Goal: Use online tool/utility: Utilize a website feature to perform a specific function

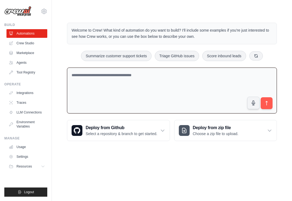
click at [217, 81] on textarea at bounding box center [172, 90] width 210 height 46
click at [29, 42] on link "Crew Studio" at bounding box center [27, 43] width 41 height 9
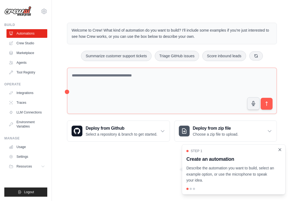
click at [280, 150] on icon "Close walkthrough" at bounding box center [280, 149] width 2 height 2
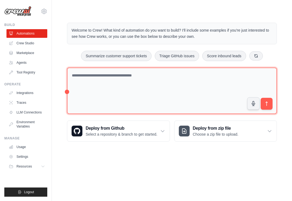
click at [139, 81] on textarea at bounding box center [172, 90] width 210 height 47
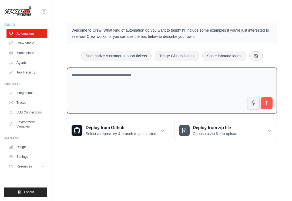
click at [179, 91] on textarea at bounding box center [172, 90] width 210 height 46
click at [19, 61] on link "Agents" at bounding box center [27, 62] width 41 height 9
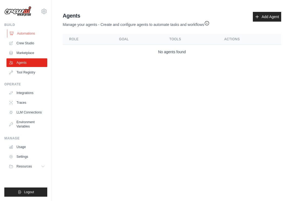
click at [33, 36] on link "Automations" at bounding box center [27, 33] width 41 height 9
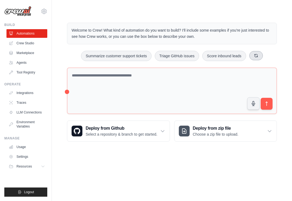
click at [263, 57] on button at bounding box center [255, 55] width 13 height 9
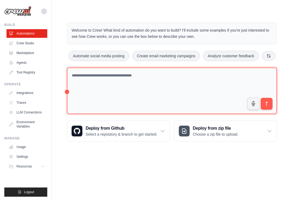
click at [174, 92] on textarea at bounding box center [172, 90] width 210 height 47
click at [206, 94] on textarea "**********" at bounding box center [172, 90] width 210 height 47
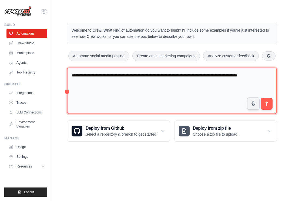
click at [80, 94] on textarea "**********" at bounding box center [172, 90] width 210 height 47
click at [77, 94] on textarea "**********" at bounding box center [172, 90] width 210 height 47
type textarea "**********"
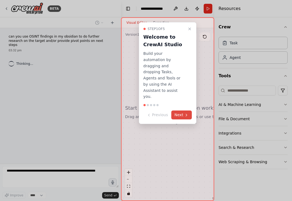
click at [178, 110] on button "Next" at bounding box center [181, 114] width 21 height 9
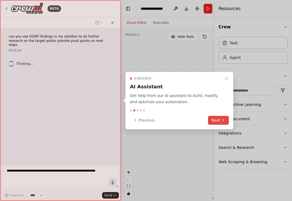
click at [222, 119] on icon at bounding box center [223, 120] width 4 height 4
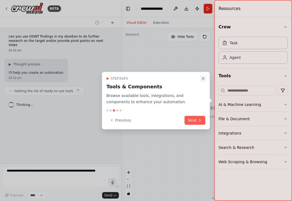
click at [204, 79] on icon "Close walkthrough" at bounding box center [203, 78] width 4 height 4
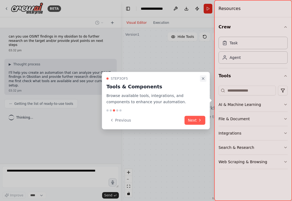
click at [202, 78] on icon "Close walkthrough" at bounding box center [203, 78] width 4 height 4
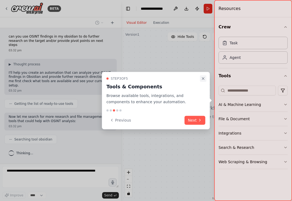
click at [205, 79] on button "Close walkthrough" at bounding box center [203, 78] width 6 height 6
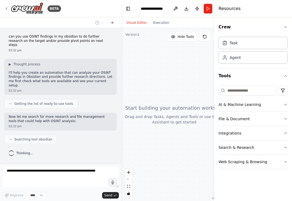
scroll to position [2, 0]
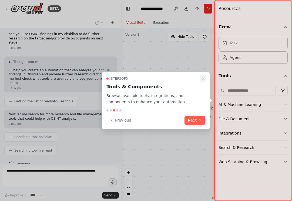
click at [202, 77] on icon "Close walkthrough" at bounding box center [203, 78] width 4 height 4
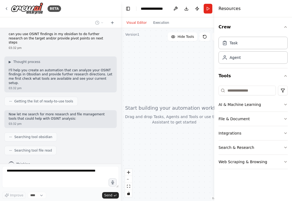
click at [205, 77] on div at bounding box center [174, 114] width 106 height 173
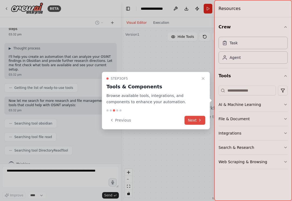
click at [192, 118] on button "Next" at bounding box center [194, 120] width 21 height 9
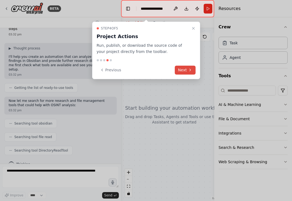
click at [187, 73] on button "Next" at bounding box center [185, 70] width 21 height 9
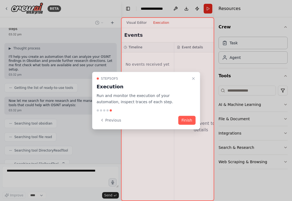
scroll to position [29, 0]
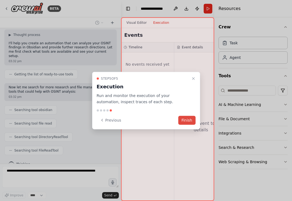
click at [188, 121] on button "Finish" at bounding box center [186, 120] width 17 height 9
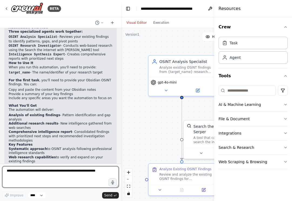
scroll to position [404, 0]
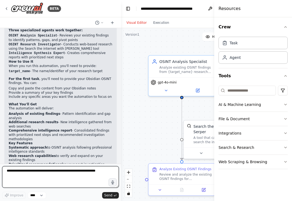
click at [79, 172] on textarea at bounding box center [60, 177] width 117 height 22
click at [79, 171] on textarea at bounding box center [60, 177] width 117 height 22
click at [79, 173] on textarea at bounding box center [60, 177] width 117 height 22
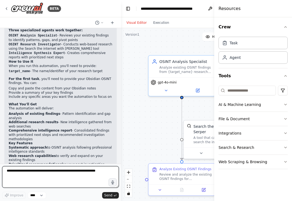
click at [81, 173] on textarea at bounding box center [60, 177] width 117 height 22
type textarea "**********"
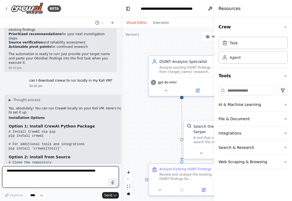
scroll to position [527, 0]
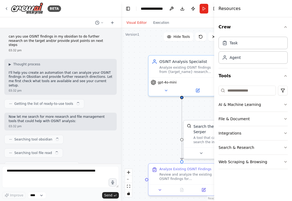
scroll to position [656, 0]
